Goal: Information Seeking & Learning: Learn about a topic

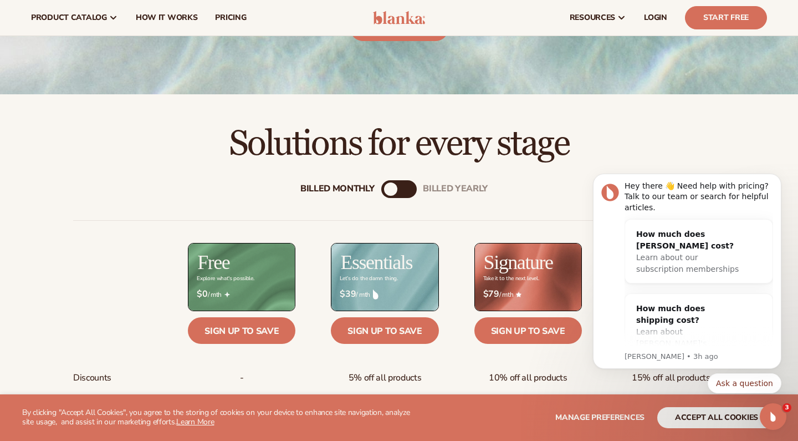
scroll to position [192, 0]
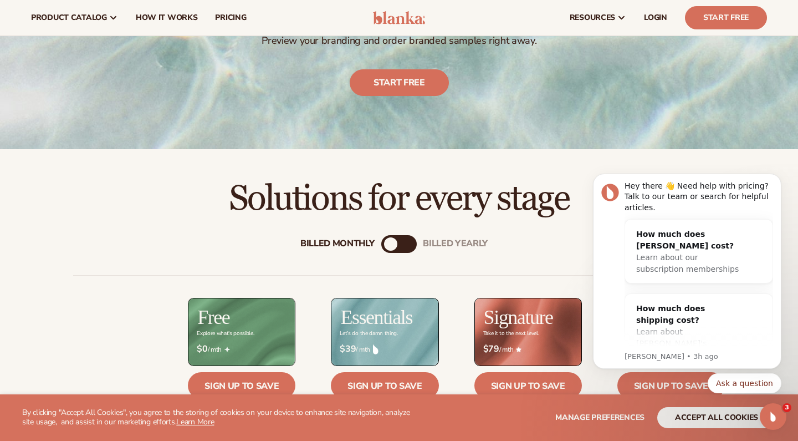
click at [397, 245] on div "Billed Monthly" at bounding box center [390, 243] width 13 height 13
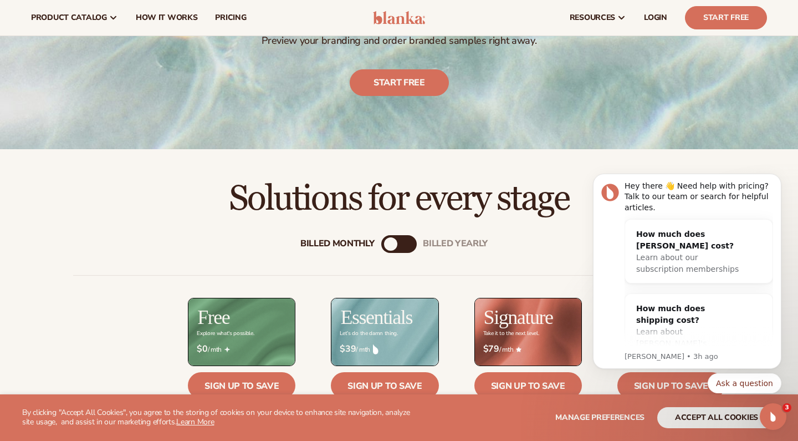
click at [396, 243] on div "Billed Monthly" at bounding box center [390, 243] width 13 height 13
click at [470, 239] on div "billed Yearly" at bounding box center [455, 244] width 65 height 11
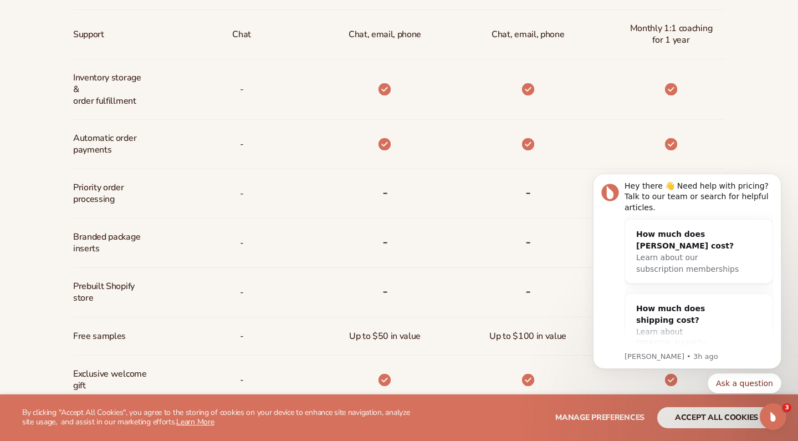
scroll to position [836, 0]
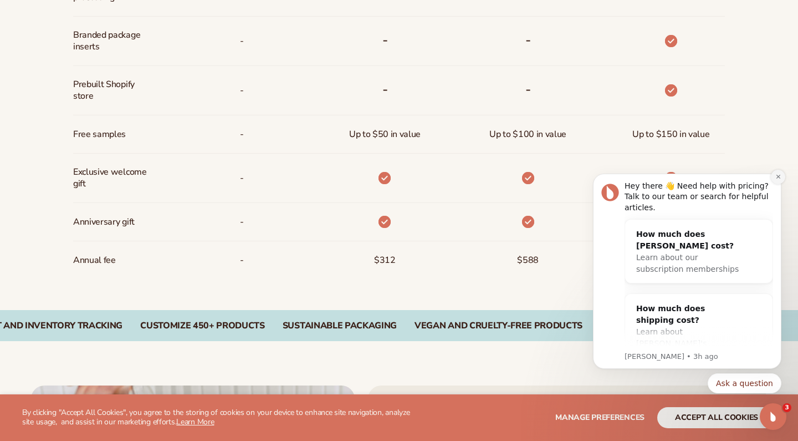
click at [775, 179] on icon "Dismiss notification" at bounding box center [778, 176] width 6 height 6
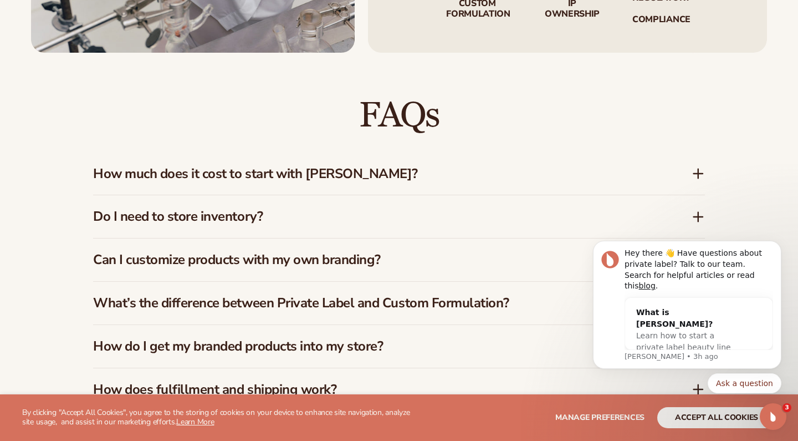
scroll to position [1547, 0]
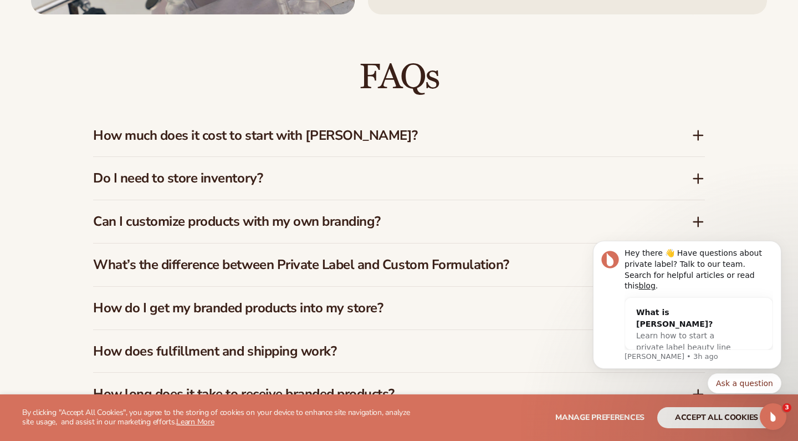
click at [399, 130] on h3 "How much does it cost to start with Blanka?" at bounding box center [375, 135] width 565 height 16
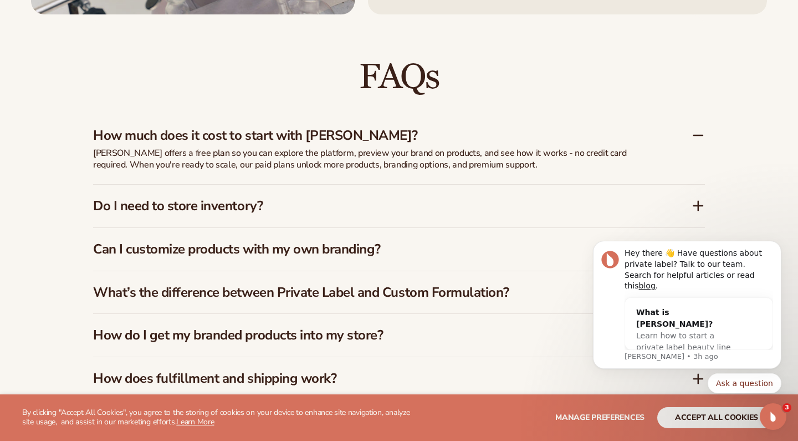
click at [535, 198] on h3 "Do I need to store inventory?" at bounding box center [375, 206] width 565 height 16
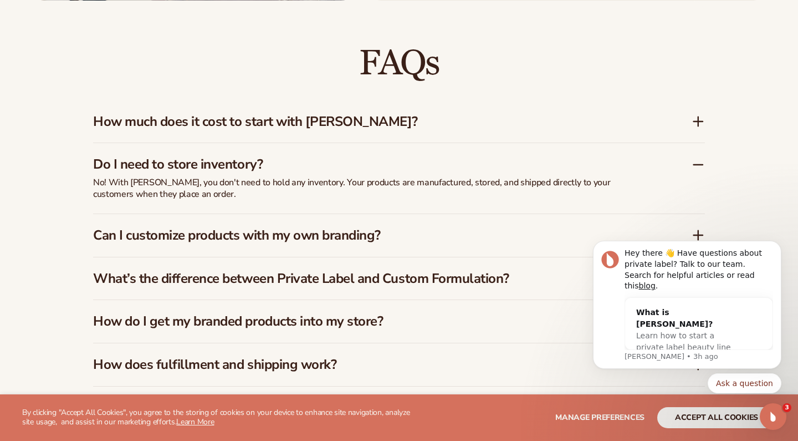
scroll to position [1563, 0]
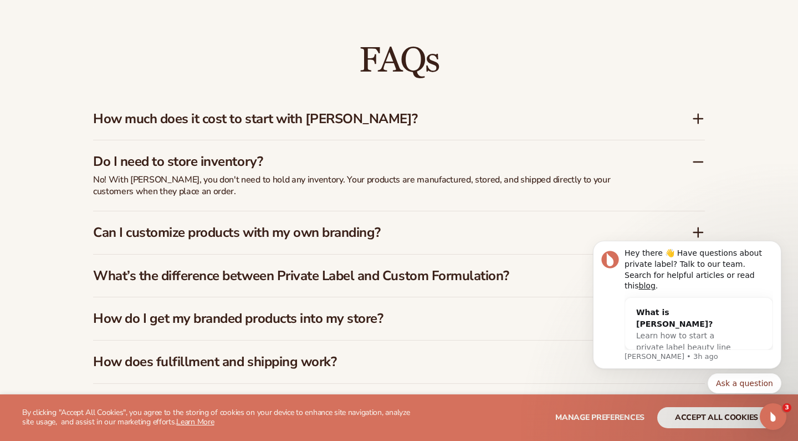
click at [511, 213] on div "Can I customize products with my own branding?" at bounding box center [399, 232] width 612 height 43
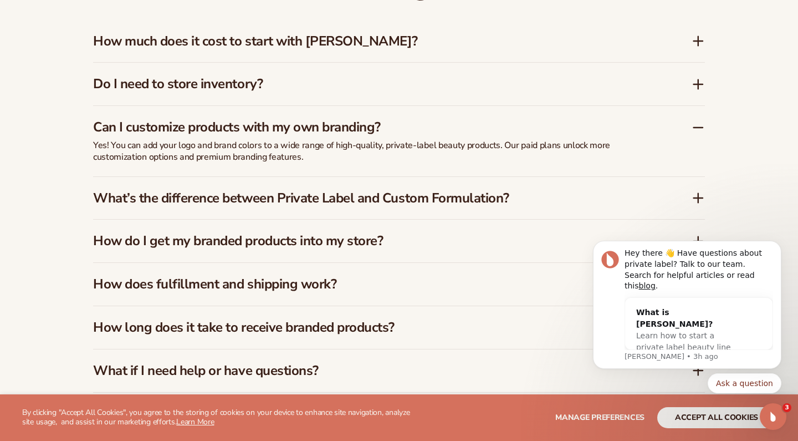
scroll to position [1643, 0]
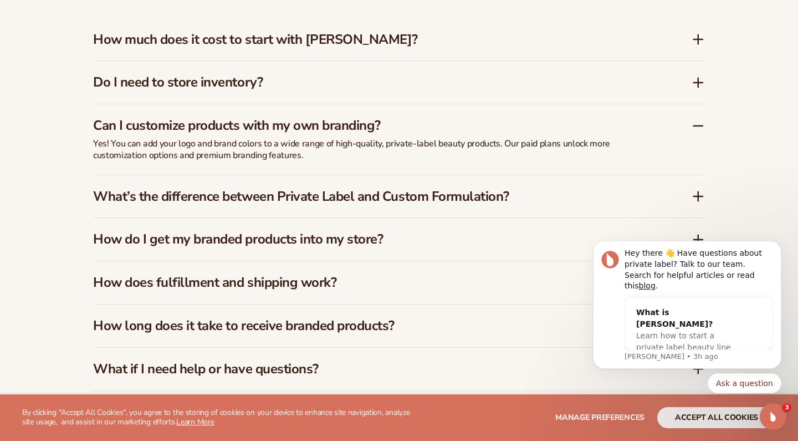
click at [560, 188] on h3 "What’s the difference between Private Label and Custom Formulation?" at bounding box center [375, 196] width 565 height 16
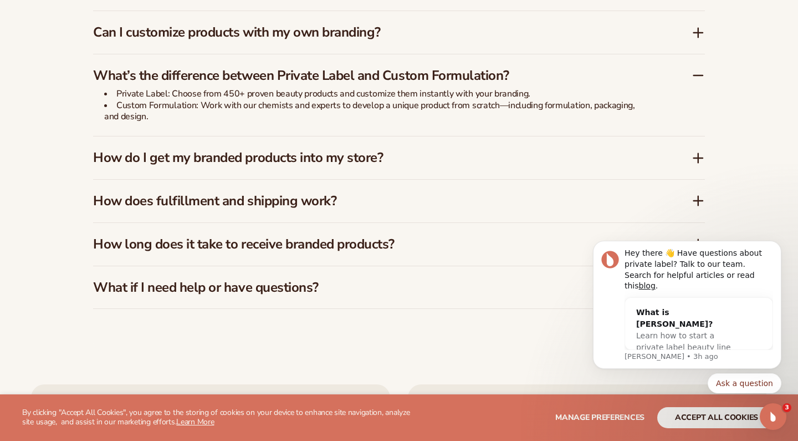
scroll to position [1741, 0]
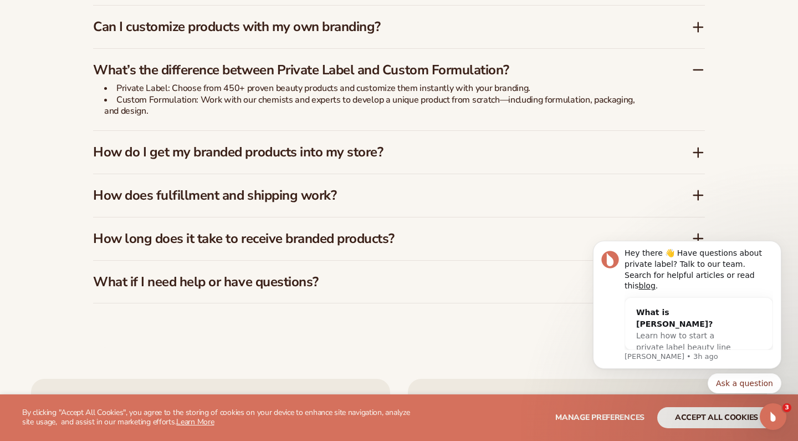
click at [508, 151] on div "How do I get my branded products into my store?" at bounding box center [399, 152] width 612 height 43
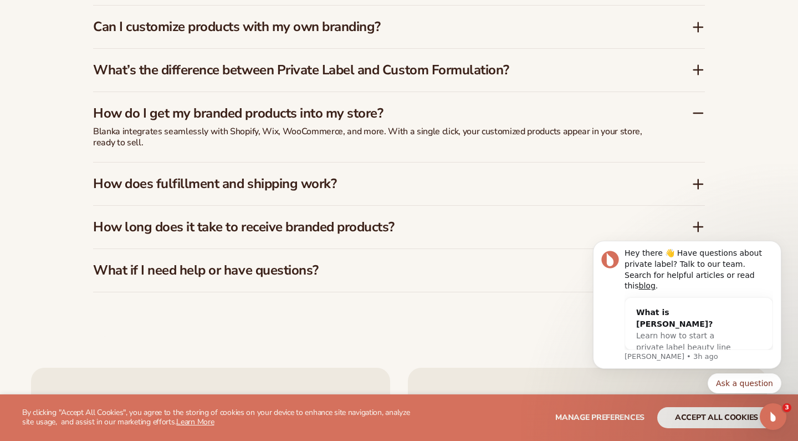
click at [467, 176] on h3 "How does fulfillment and shipping work?" at bounding box center [375, 184] width 565 height 16
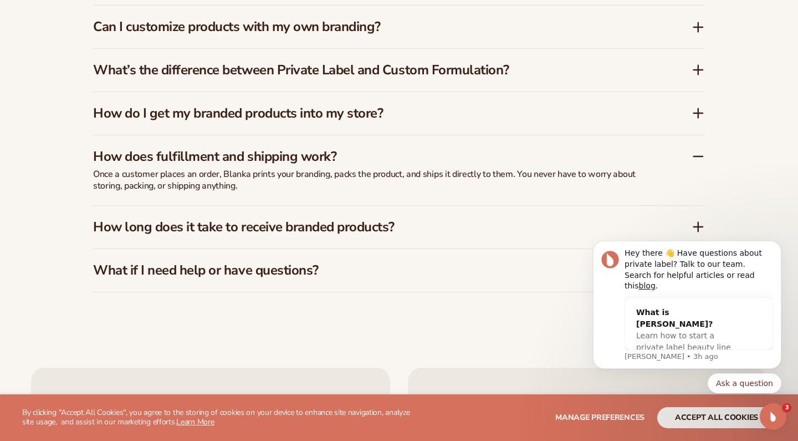
scroll to position [1749, 0]
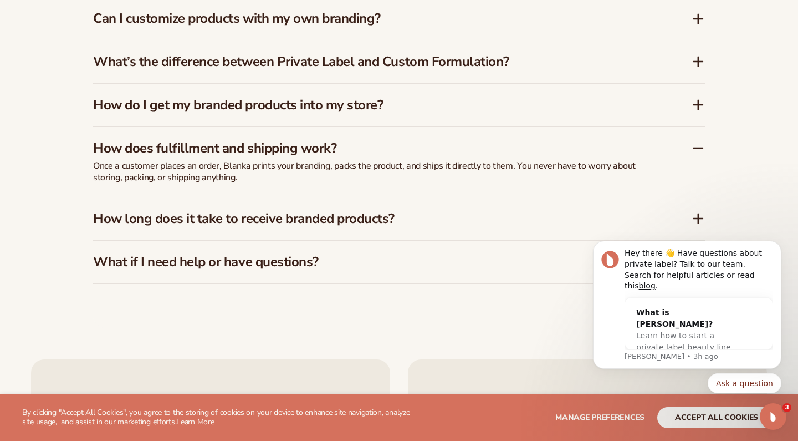
click at [403, 213] on h3 "How long does it take to receive branded products?" at bounding box center [375, 219] width 565 height 16
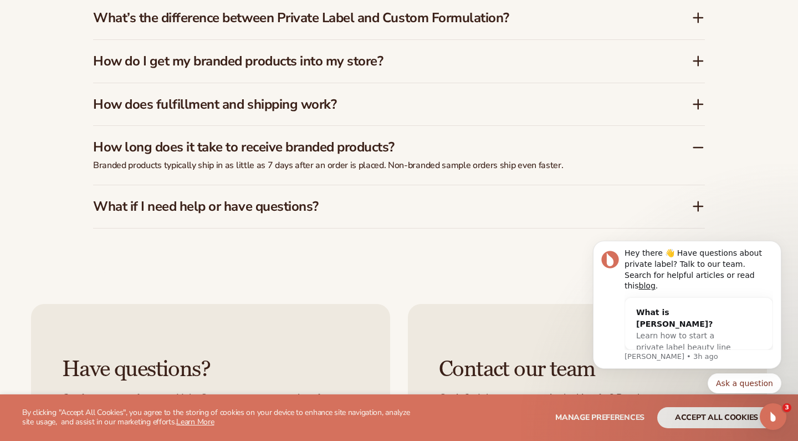
scroll to position [1797, 0]
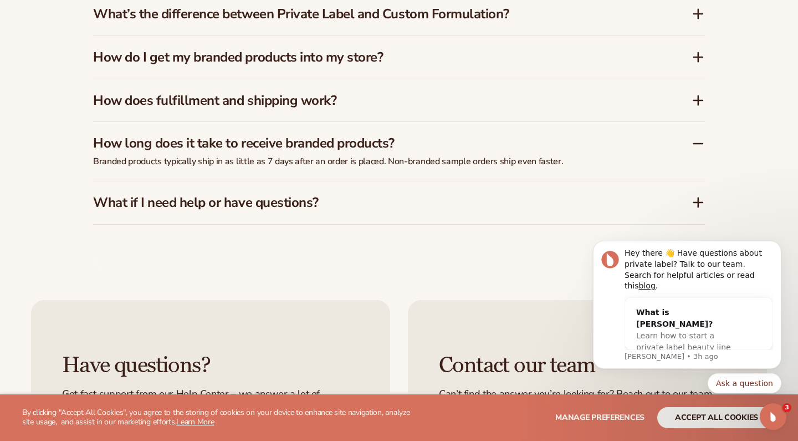
click at [417, 202] on div "What if I need help or have questions?" at bounding box center [399, 202] width 612 height 43
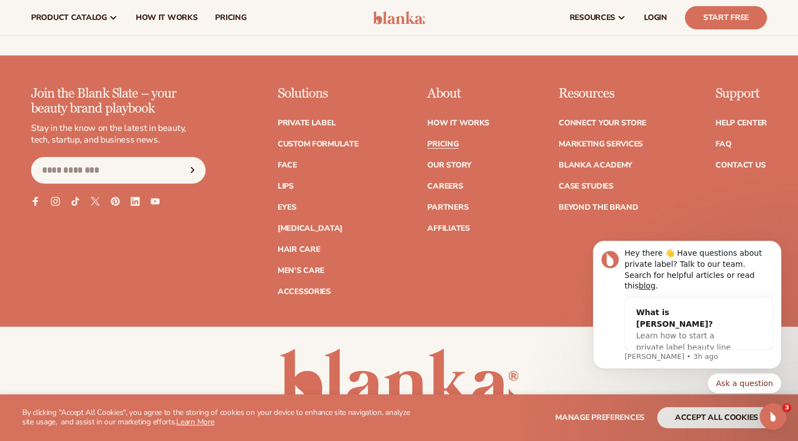
scroll to position [2293, 0]
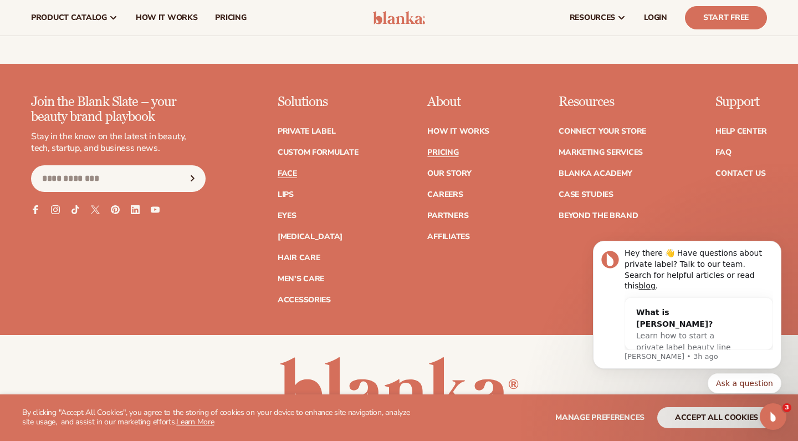
click at [291, 170] on link "Face" at bounding box center [287, 174] width 19 height 8
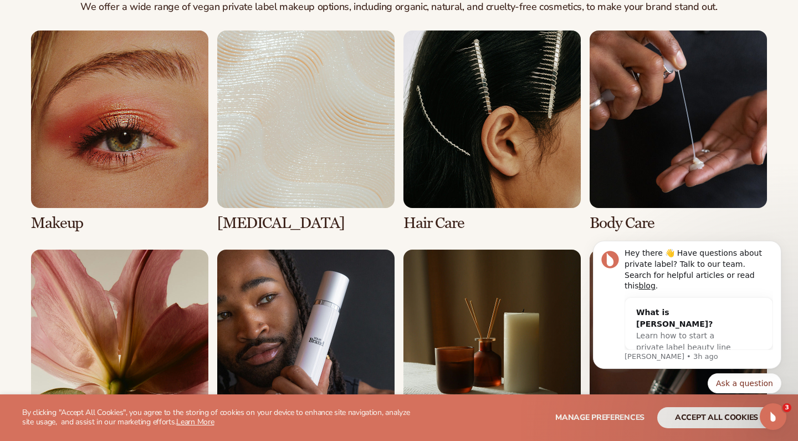
scroll to position [828, 0]
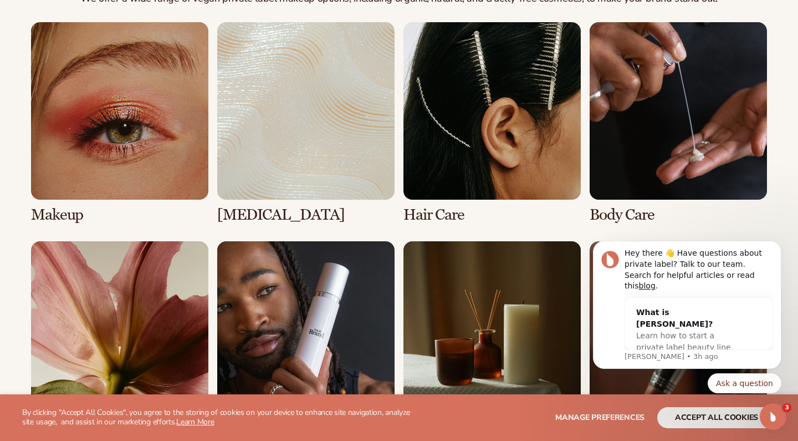
click at [308, 107] on link "2 / 8" at bounding box center [305, 122] width 177 height 201
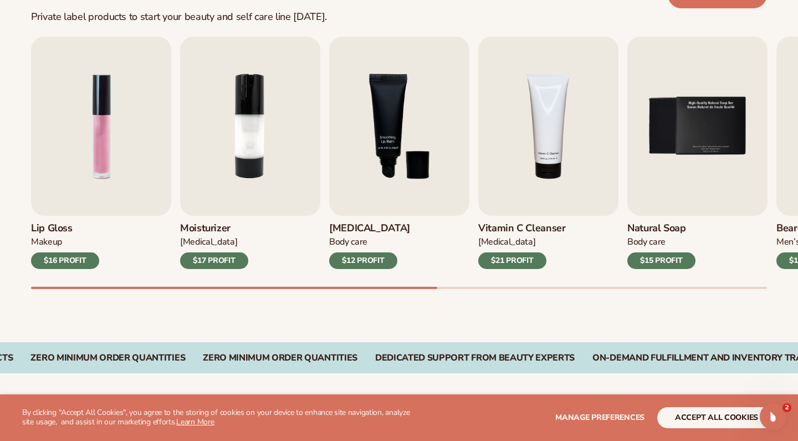
click at [709, 413] on button "accept all cookies" at bounding box center [716, 417] width 119 height 21
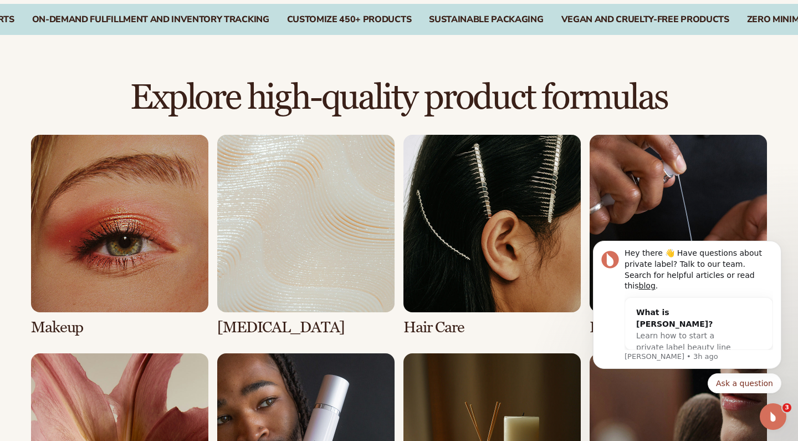
scroll to position [803, 0]
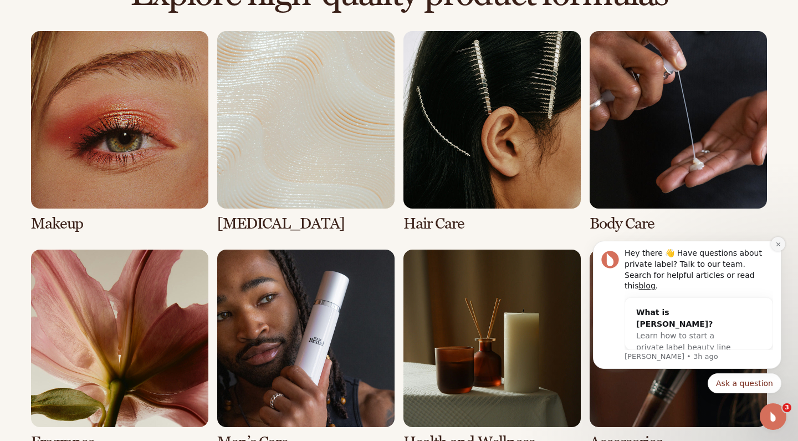
click at [780, 246] on icon "Dismiss notification" at bounding box center [778, 244] width 4 height 4
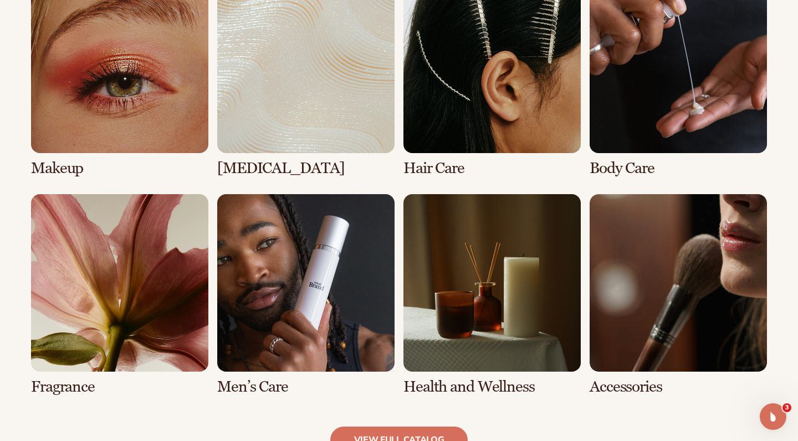
scroll to position [859, 0]
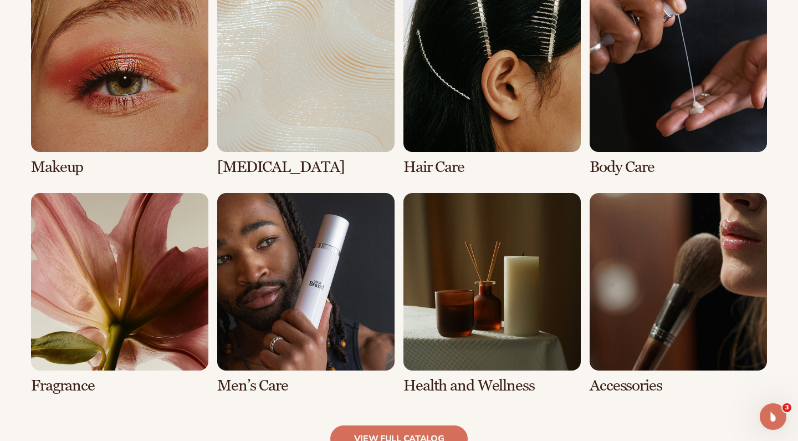
click at [523, 315] on link "7 / 8" at bounding box center [491, 293] width 177 height 201
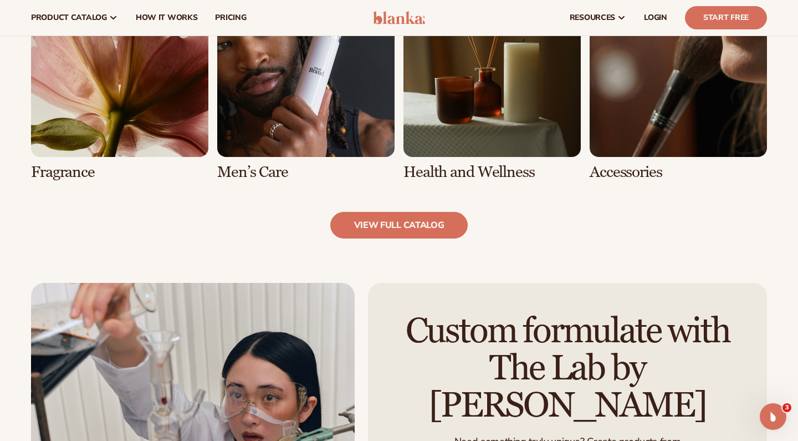
scroll to position [1043, 0]
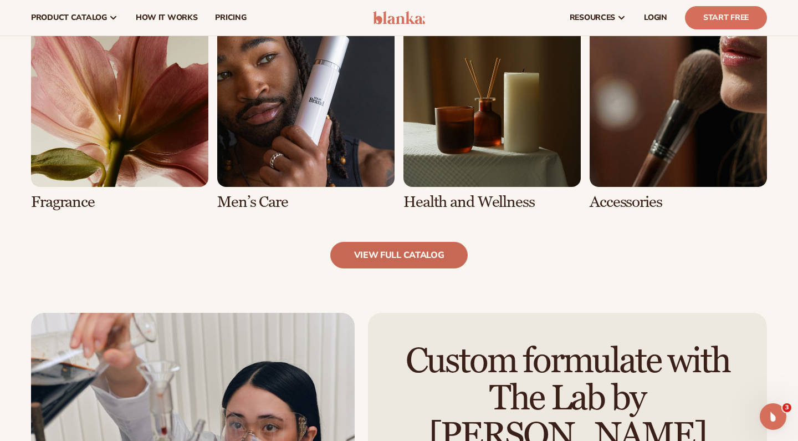
click at [413, 260] on link "view full catalog" at bounding box center [399, 255] width 138 height 27
